Goal: Task Accomplishment & Management: Use online tool/utility

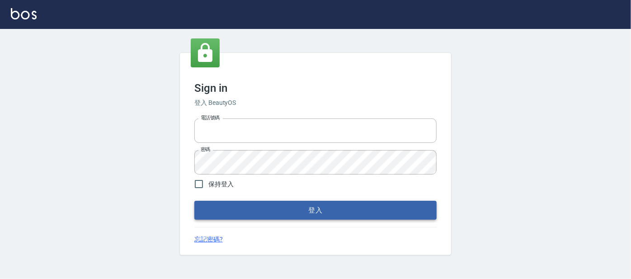
type input "0227605235"
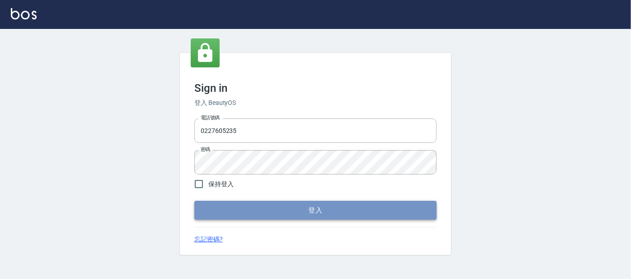
click at [249, 209] on button "登入" at bounding box center [315, 210] width 242 height 19
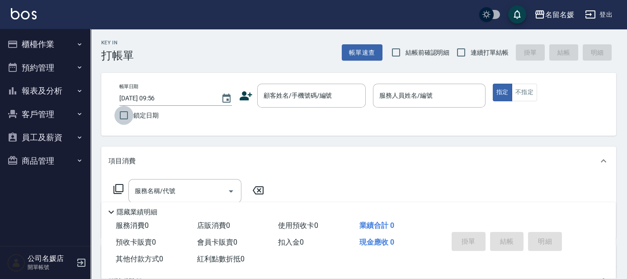
click at [121, 120] on input "鎖定日期" at bounding box center [123, 115] width 19 height 19
checkbox input "true"
click at [396, 52] on input "結帳前確認明細" at bounding box center [395, 52] width 19 height 19
checkbox input "true"
click at [461, 57] on input "連續打單結帳" at bounding box center [460, 52] width 19 height 19
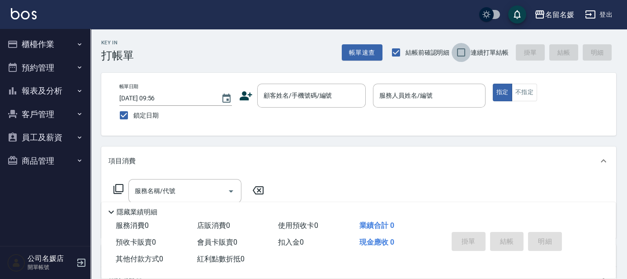
checkbox input "true"
drag, startPoint x: 249, startPoint y: 70, endPoint x: 236, endPoint y: 57, distance: 18.2
click at [236, 57] on div "Key In 打帳單 帳單速查 結帳前確認明細 連續打單結帳 掛單 結帳 明細" at bounding box center [353, 45] width 526 height 33
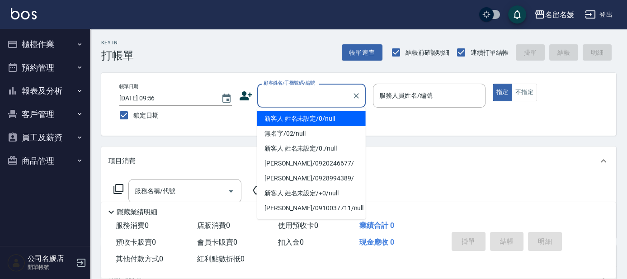
click at [290, 94] on div "顧客姓名/手機號碼/編號 顧客姓名/手機號碼/編號" at bounding box center [311, 96] width 108 height 24
type input "新客人 姓名未設定/0/null"
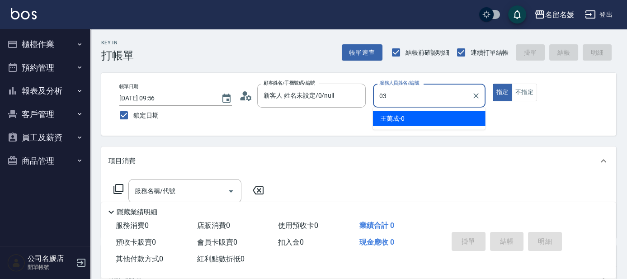
type input "03"
type button "true"
type input "[PERSON_NAME]-03"
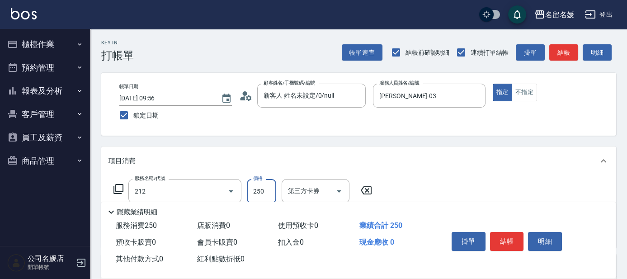
type input "洗髮券-(卡)250(212)"
type input "舊有卡券"
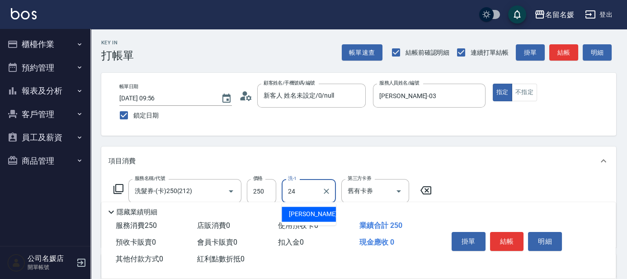
type input "[PERSON_NAME]-24"
